Goal: Task Accomplishment & Management: Use online tool/utility

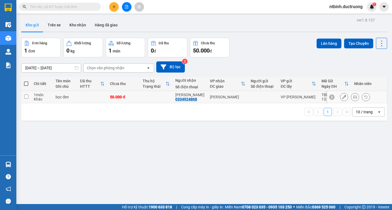
click at [79, 97] on td at bounding box center [92, 97] width 30 height 12
checkbox input "true"
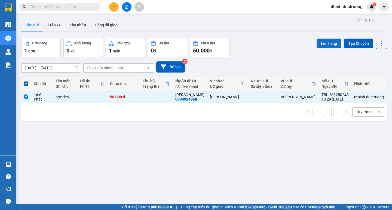
click at [326, 41] on button "Lên hàng" at bounding box center [328, 44] width 25 height 10
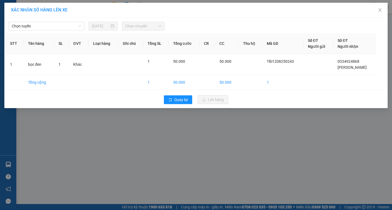
click at [69, 20] on div "Chọn tuyến [DATE] Chọn chuyến" at bounding box center [196, 24] width 380 height 11
click at [67, 30] on span "Chọn tuyến" at bounding box center [46, 26] width 69 height 8
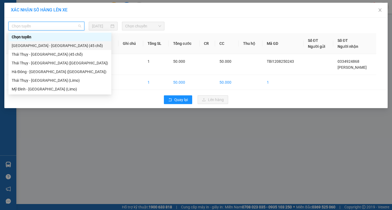
click at [51, 45] on div "[GEOGRAPHIC_DATA] - [GEOGRAPHIC_DATA] (45 chỗ)" at bounding box center [60, 46] width 96 height 6
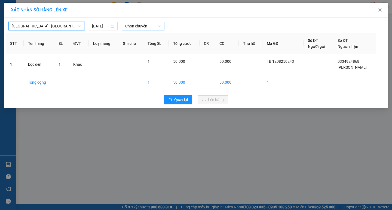
click at [152, 29] on span "Chọn chuyến" at bounding box center [143, 26] width 36 height 8
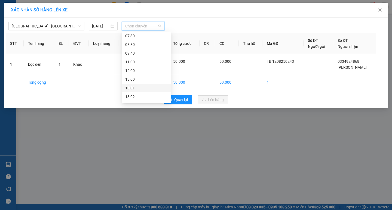
scroll to position [54, 0]
click at [137, 78] on div "14:00" at bounding box center [146, 78] width 42 height 6
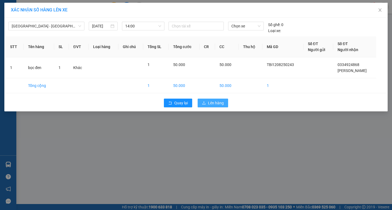
click at [213, 101] on span "Lên hàng" at bounding box center [216, 103] width 16 height 6
